Goal: Information Seeking & Learning: Learn about a topic

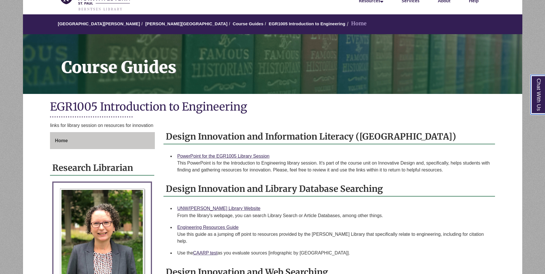
scroll to position [115, 0]
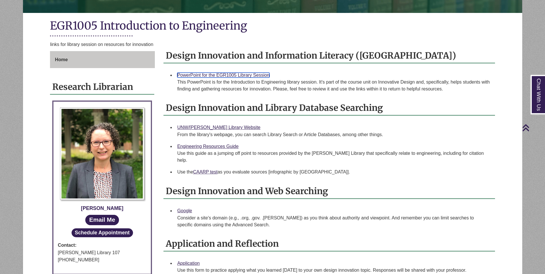
click at [256, 75] on link "PowerPoint for the EGR1005 Library Session" at bounding box center [223, 75] width 92 height 5
click at [232, 127] on link "UNW/Berntsen Library Website" at bounding box center [218, 127] width 83 height 5
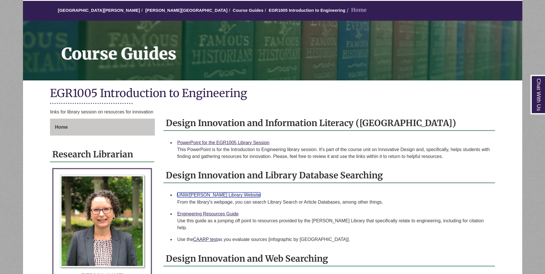
scroll to position [58, 0]
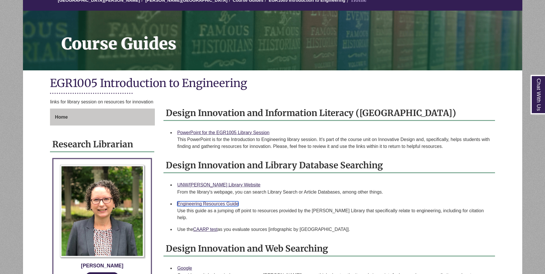
click at [201, 203] on link "Engineering Resources Guide" at bounding box center [207, 204] width 61 height 5
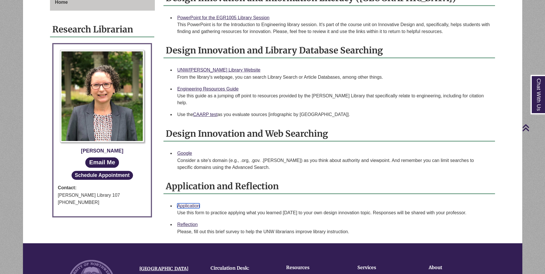
click at [187, 204] on link "Application" at bounding box center [188, 206] width 22 height 5
click at [190, 222] on link "Reflection" at bounding box center [187, 224] width 20 height 5
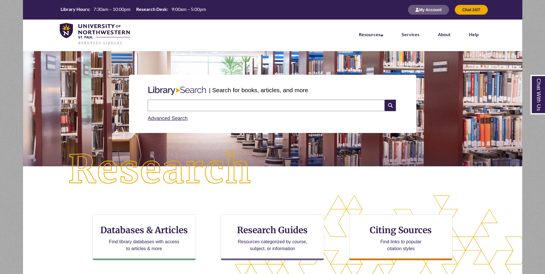
click at [241, 104] on input "text" at bounding box center [266, 106] width 237 height 12
click at [217, 106] on input "text" at bounding box center [266, 106] width 237 height 12
type input "**********"
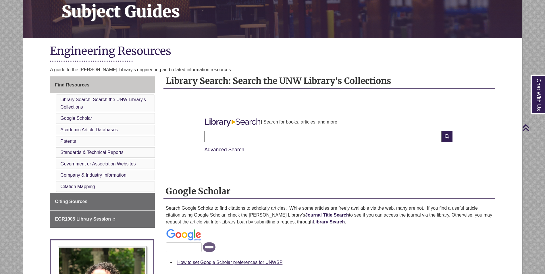
scroll to position [72, 0]
